Goal: Information Seeking & Learning: Find specific page/section

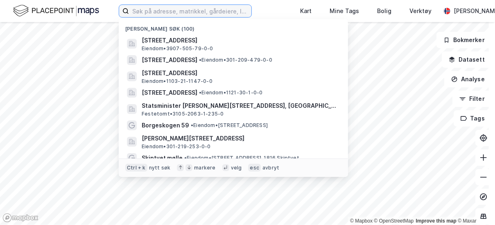
click at [170, 9] on input at bounding box center [190, 11] width 122 height 12
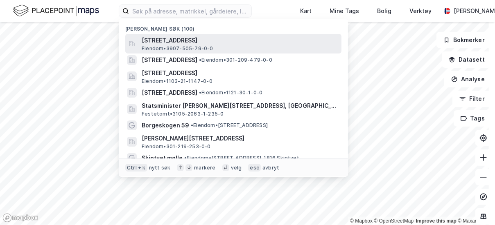
click at [214, 42] on span "[STREET_ADDRESS]" at bounding box center [240, 41] width 196 height 10
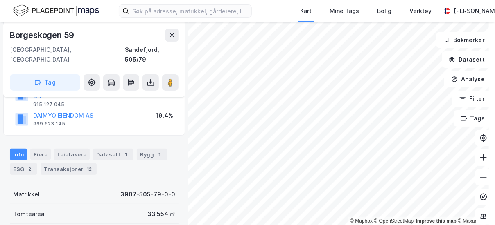
scroll to position [80, 0]
click at [42, 148] on div "Eiere" at bounding box center [40, 153] width 20 height 11
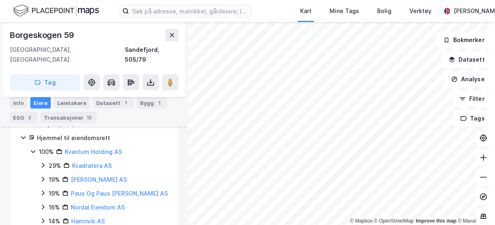
scroll to position [158, 0]
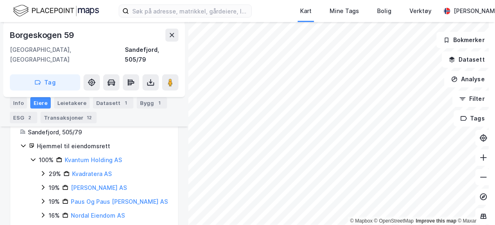
click at [43, 171] on icon at bounding box center [43, 174] width 7 height 7
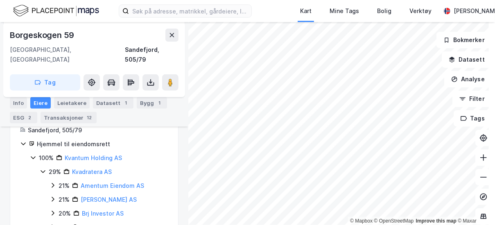
scroll to position [160, 0]
click at [45, 169] on icon at bounding box center [43, 172] width 7 height 7
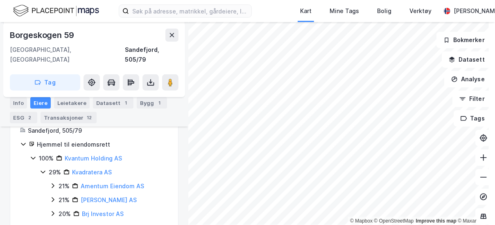
click at [45, 169] on icon at bounding box center [43, 172] width 7 height 7
click at [93, 169] on link "Kvadratera AS" at bounding box center [92, 172] width 40 height 7
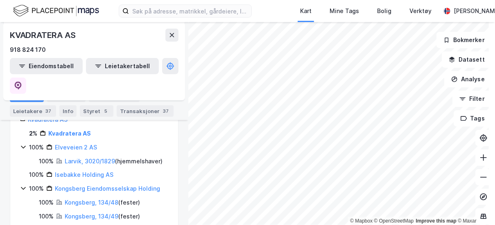
scroll to position [107, 0]
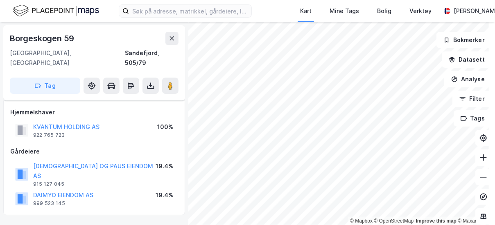
scroll to position [160, 0]
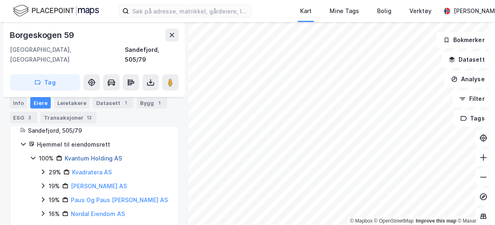
click at [103, 155] on link "Kvantum Holding AS" at bounding box center [93, 158] width 57 height 7
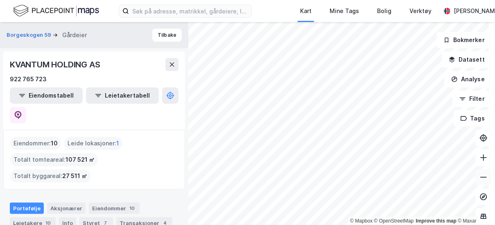
click at [479, 179] on icon at bounding box center [483, 177] width 8 height 8
